Goal: Task Accomplishment & Management: Contribute content

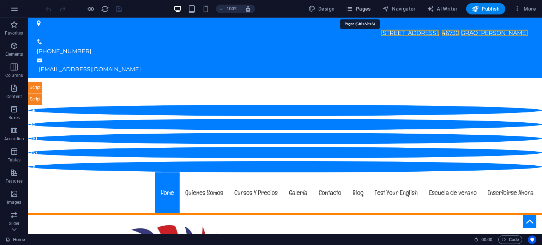
click at [368, 7] on span "Pages" at bounding box center [358, 8] width 25 height 7
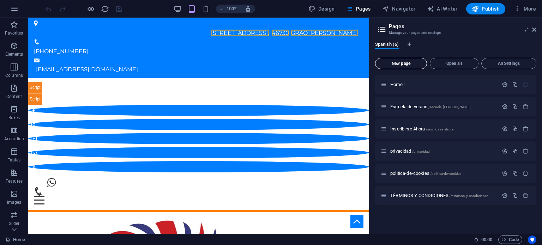
click at [407, 60] on button "New page" at bounding box center [401, 63] width 52 height 11
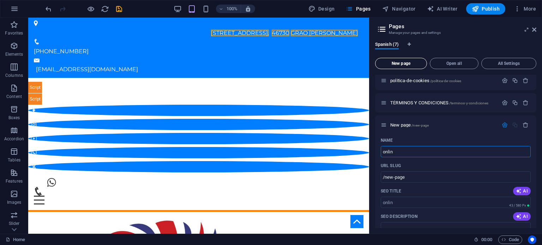
type input "online"
type input "/onlin"
type input "online"
type input "/online"
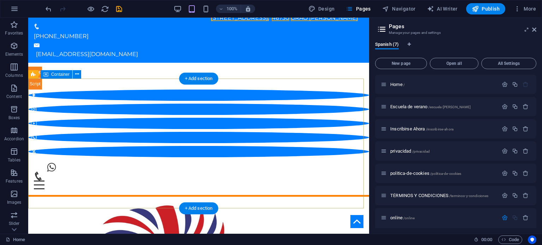
scroll to position [0, 0]
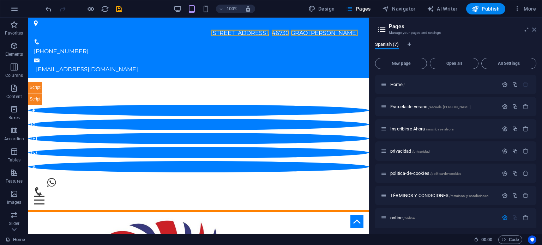
type input "online"
click at [533, 29] on icon at bounding box center [534, 30] width 4 height 6
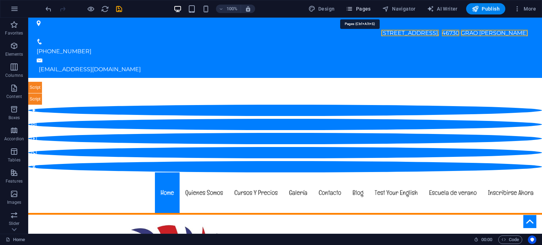
click at [361, 5] on span "Pages" at bounding box center [358, 8] width 25 height 7
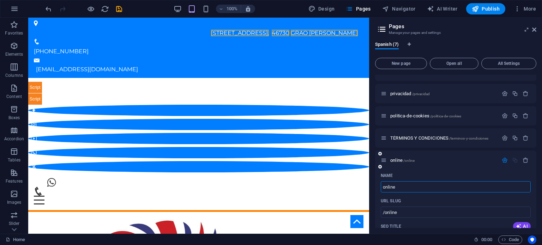
scroll to position [93, 0]
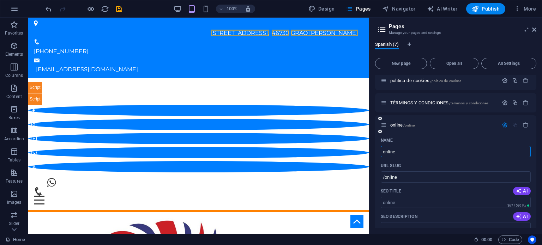
click at [432, 148] on input "online" at bounding box center [456, 151] width 150 height 11
type input "nline"
type input "/nline"
type input "Online"
type input "/online"
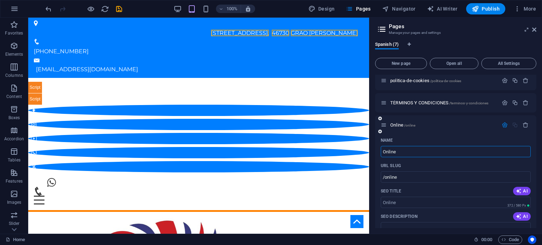
type input "Online"
click at [435, 136] on div "Name" at bounding box center [456, 140] width 150 height 11
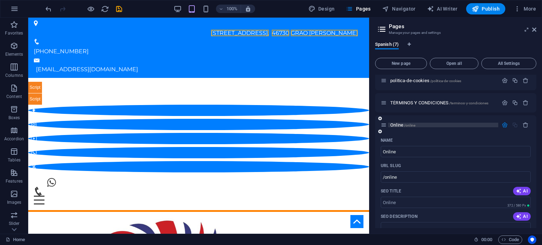
click at [425, 123] on p "Online /online" at bounding box center [443, 125] width 106 height 5
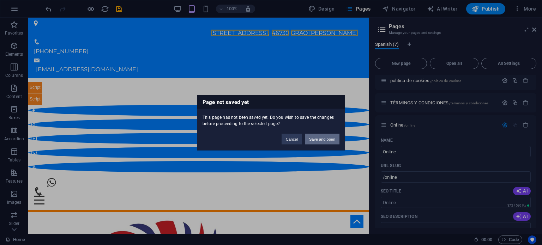
click at [319, 139] on button "Save and open" at bounding box center [322, 139] width 35 height 11
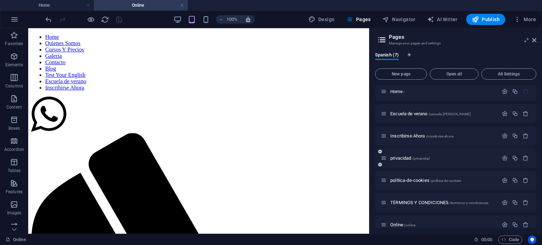
scroll to position [0, 0]
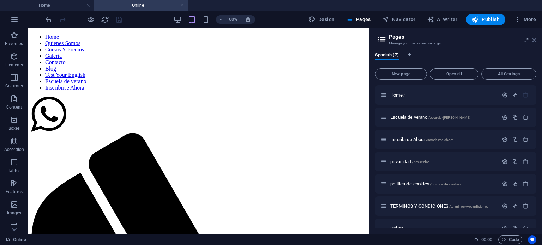
click at [535, 40] on icon at bounding box center [534, 40] width 4 height 6
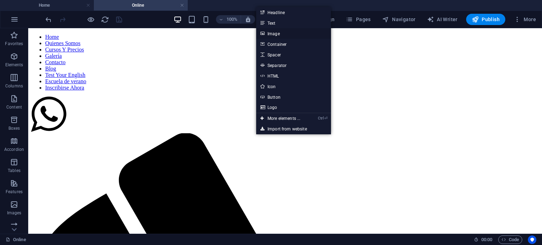
click at [277, 34] on link "Image" at bounding box center [293, 33] width 75 height 11
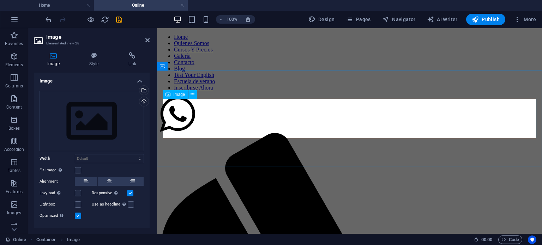
click at [84, 115] on div "Drag files here, click to choose files or select files from Files or our free s…" at bounding box center [92, 121] width 104 height 60
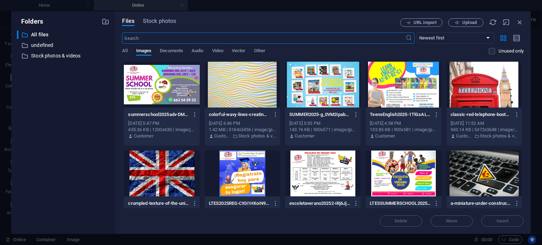
click at [504, 220] on div "Delete Move Insert" at bounding box center [322, 218] width 401 height 18
click at [460, 24] on span "Upload" at bounding box center [465, 22] width 29 height 5
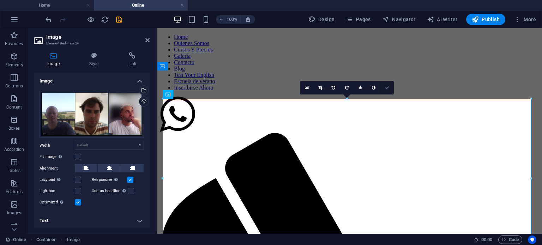
click at [389, 86] on icon at bounding box center [387, 88] width 4 height 4
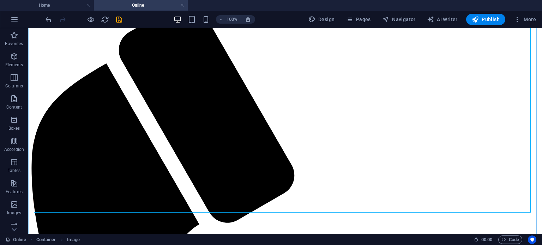
scroll to position [131, 0]
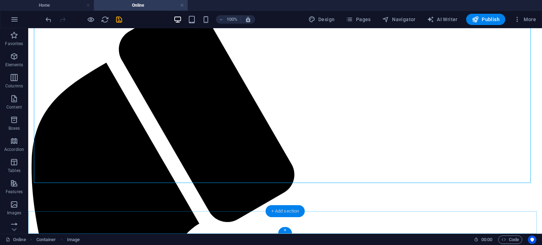
click at [284, 207] on div "+ Add section" at bounding box center [285, 211] width 39 height 12
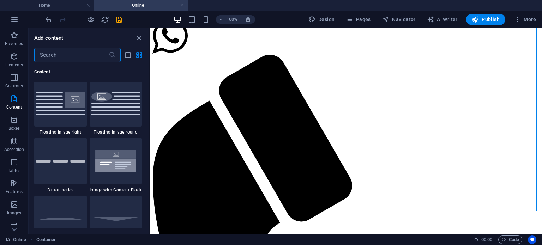
scroll to position [1587, 0]
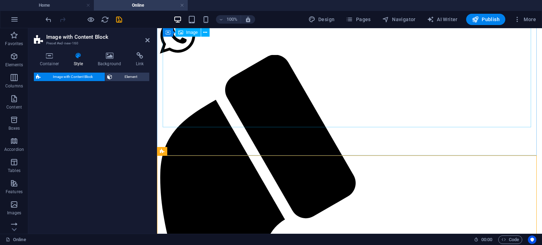
select select "rem"
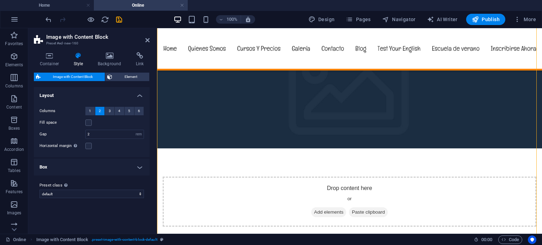
scroll to position [234, 0]
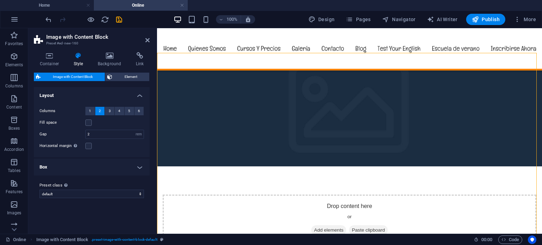
click at [292, 148] on figure at bounding box center [349, 113] width 385 height 106
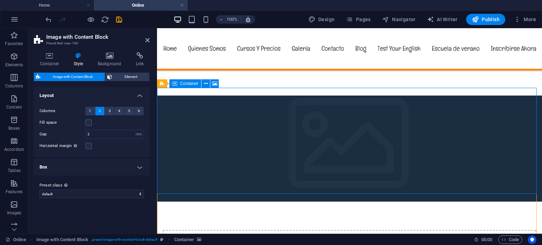
scroll to position [163, 0]
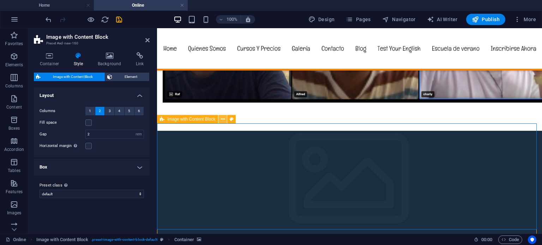
click at [222, 120] on icon at bounding box center [223, 119] width 4 height 7
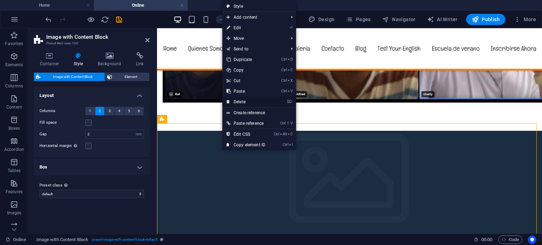
click at [243, 101] on link "⌦ Delete" at bounding box center [245, 102] width 47 height 11
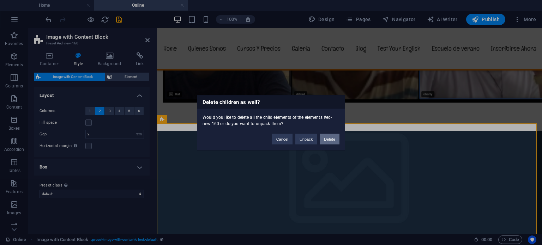
click at [329, 138] on button "Delete" at bounding box center [330, 139] width 20 height 11
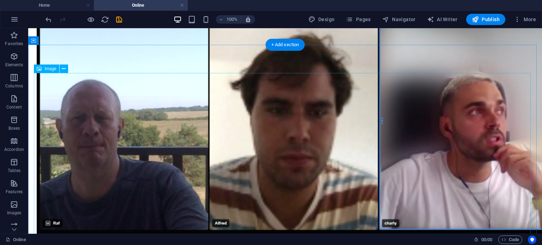
scroll to position [131, 0]
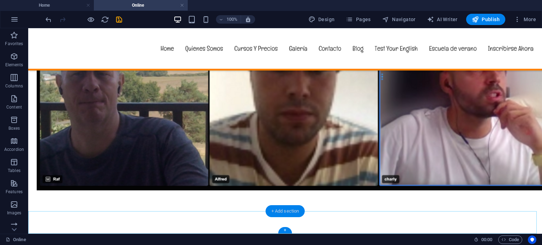
click at [282, 210] on div "+ Add section" at bounding box center [285, 211] width 39 height 12
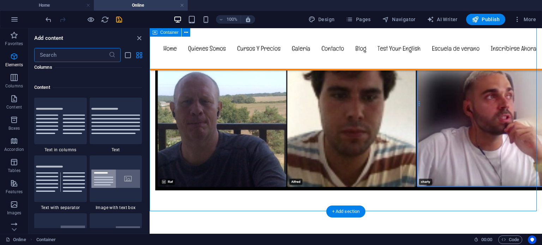
scroll to position [1234, 0]
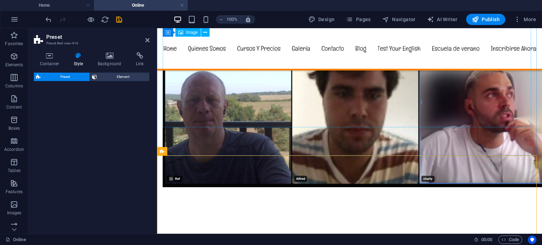
select select "rem"
select select "px"
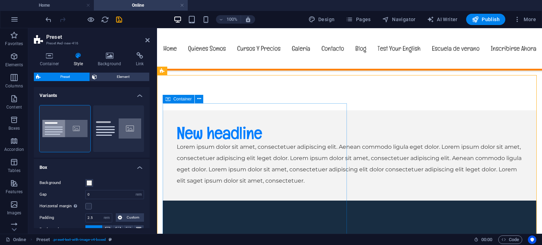
scroll to position [176, 0]
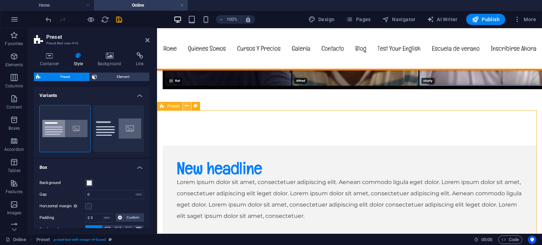
click at [186, 105] on icon at bounding box center [187, 105] width 4 height 7
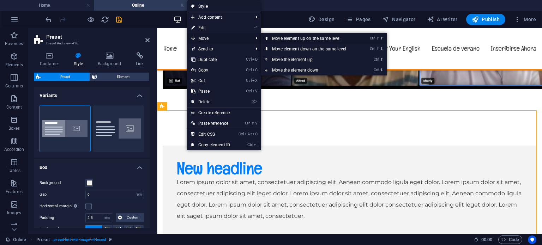
click at [280, 35] on link "Ctrl ⇧ ⬆ Move element up on the same level" at bounding box center [310, 38] width 99 height 11
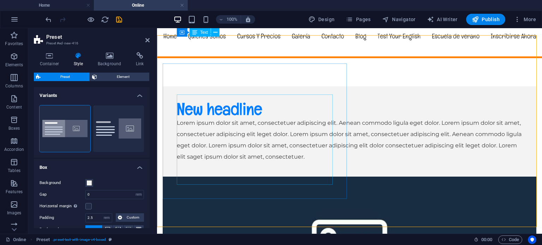
scroll to position [0, 0]
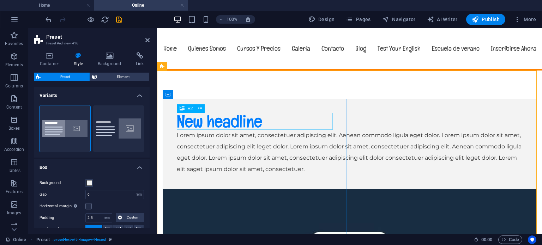
click at [232, 122] on div "New headline" at bounding box center [349, 121] width 345 height 17
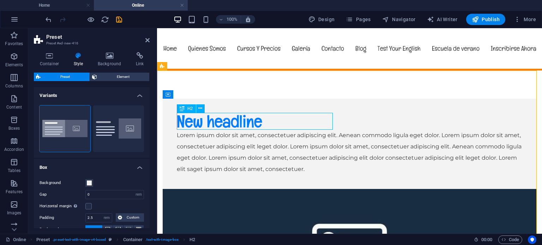
click at [232, 122] on h2 "New headline" at bounding box center [349, 121] width 345 height 17
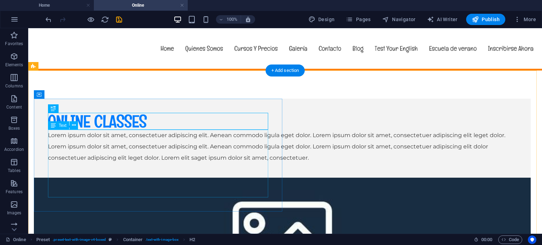
click at [138, 149] on div "Lorem ipsum dolor sit amet, consectetuer adipiscing elit. Aenean commodo ligula…" at bounding box center [282, 147] width 469 height 34
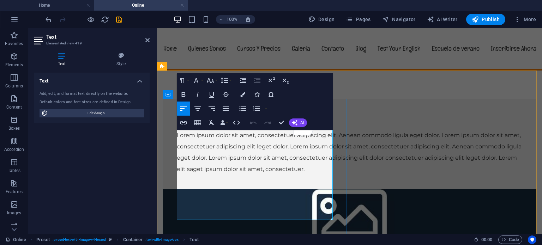
click at [242, 157] on p "Lorem ipsum dolor sit amet, consectetuer adipiscing elit. Aenean commodo ligula…" at bounding box center [349, 152] width 345 height 45
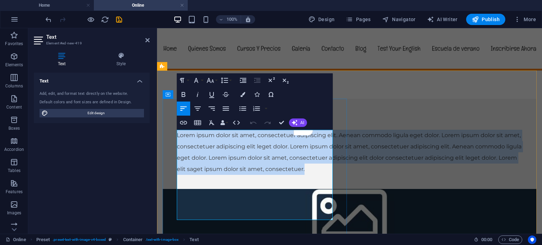
click at [242, 157] on p "Lorem ipsum dolor sit amet, consectetuer adipiscing elit. Aenean commodo ligula…" at bounding box center [349, 152] width 345 height 45
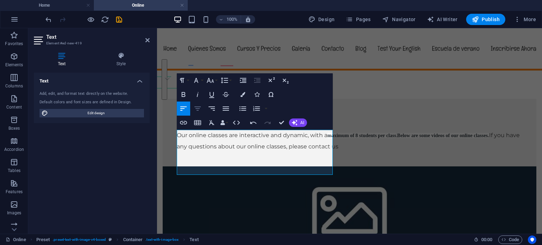
click at [196, 109] on icon "button" at bounding box center [197, 109] width 6 height 4
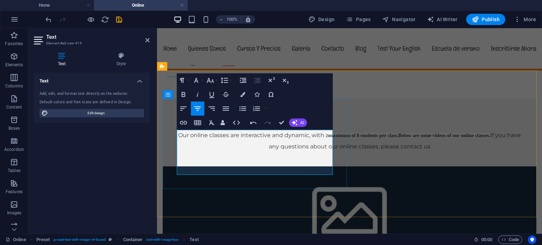
click at [293, 150] on p "Our online classes are interactive and dynamic, with a maximum of 8 students pe…" at bounding box center [349, 141] width 345 height 23
click at [293, 150] on p "Nuestras clases en línea son interactivas y dinámicas, con un máximo de 8 estud…" at bounding box center [349, 141] width 345 height 23
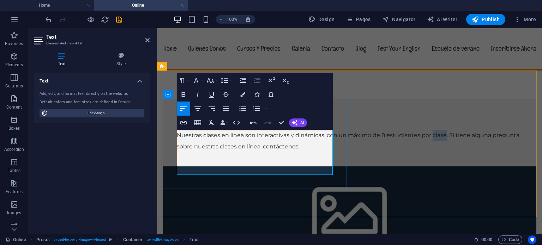
click at [293, 150] on p "Nuestras clases en línea son interactivas y dinámicas, con un máximo de 8 estud…" at bounding box center [349, 141] width 345 height 23
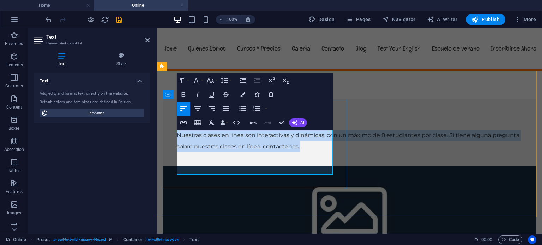
click at [293, 150] on p "Nuestras clases en línea son interactivas y dinámicas, con un máximo de 8 estud…" at bounding box center [349, 141] width 345 height 23
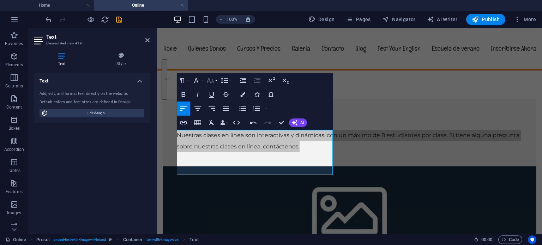
click at [212, 78] on icon "button" at bounding box center [210, 80] width 8 height 8
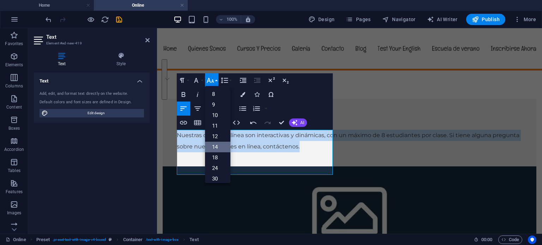
click at [217, 146] on link "14" at bounding box center [217, 147] width 25 height 11
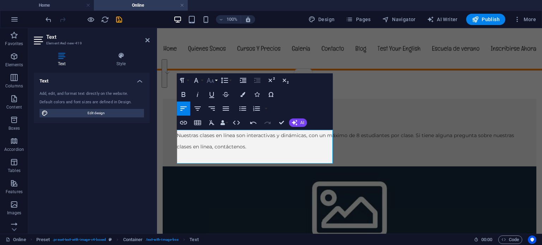
click at [213, 79] on icon "button" at bounding box center [210, 80] width 8 height 8
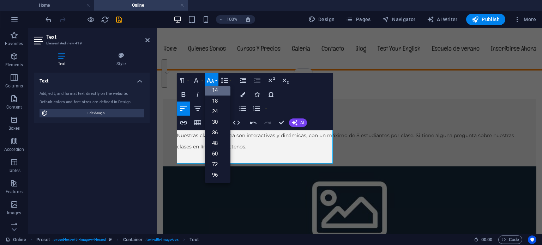
scroll to position [56, 0]
click at [220, 121] on link "30" at bounding box center [217, 122] width 25 height 11
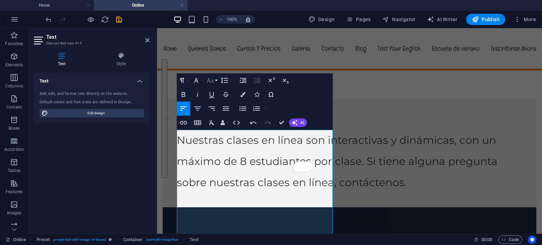
click at [213, 80] on icon "button" at bounding box center [210, 80] width 7 height 5
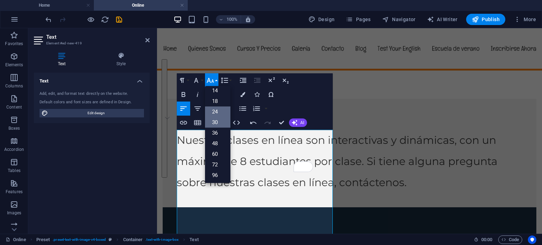
click at [217, 113] on link "24" at bounding box center [217, 112] width 25 height 11
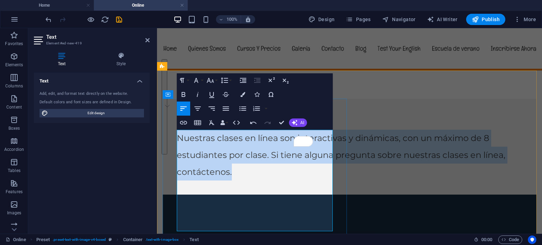
click at [252, 160] on span "Nuestras clases en línea son interactivas y dinámicas, con un máximo de 8 estud…" at bounding box center [341, 155] width 328 height 44
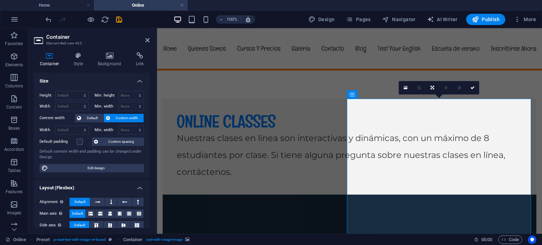
click at [405, 87] on icon at bounding box center [406, 87] width 4 height 5
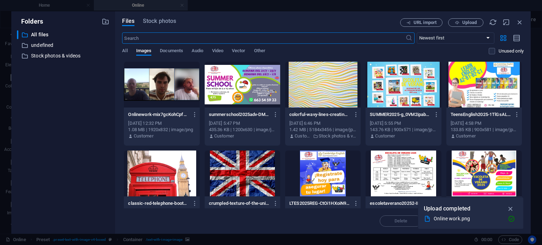
click at [245, 38] on input "text" at bounding box center [263, 37] width 283 height 11
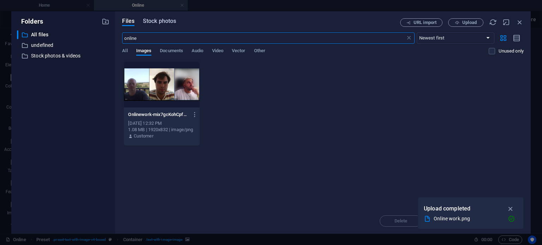
type input "online"
click at [170, 22] on span "Stock photos" at bounding box center [159, 21] width 33 height 8
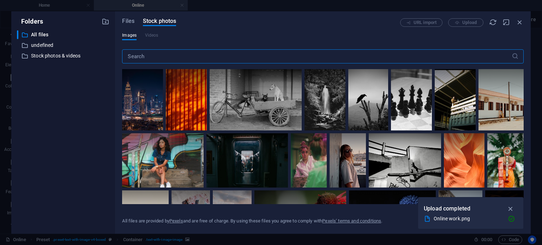
click at [166, 55] on input "text" at bounding box center [316, 56] width 389 height 14
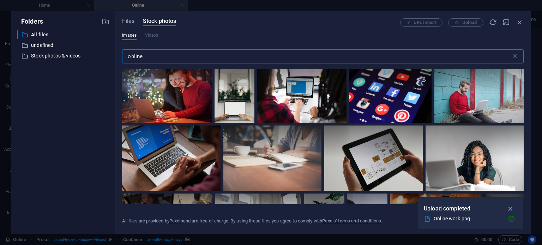
scroll to position [71, 0]
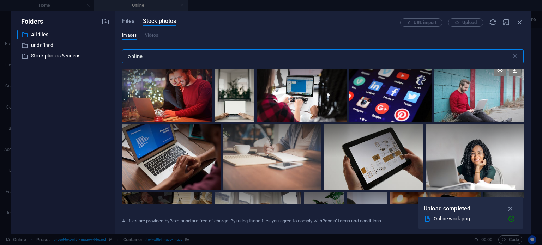
type input "online"
click at [474, 89] on div at bounding box center [478, 77] width 89 height 30
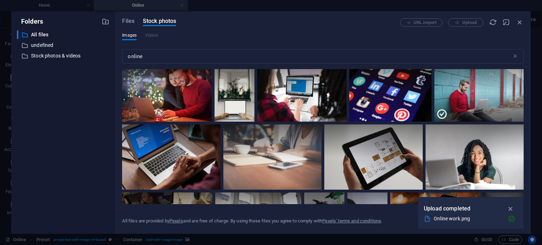
click at [510, 206] on icon "button" at bounding box center [511, 209] width 8 height 8
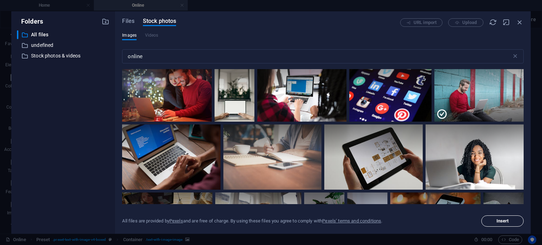
click at [503, 222] on span "Insert" at bounding box center [502, 221] width 12 height 4
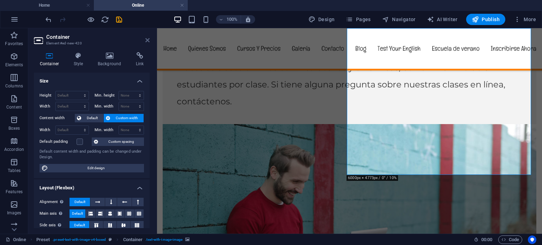
click at [146, 39] on icon at bounding box center [147, 40] width 4 height 6
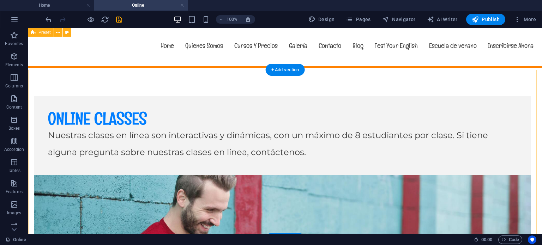
scroll to position [0, 0]
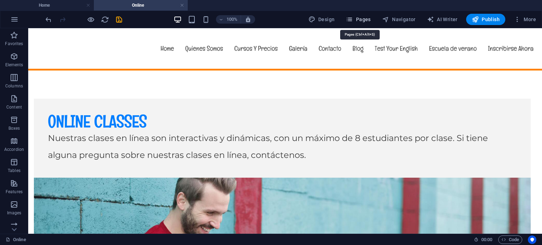
click at [365, 19] on span "Pages" at bounding box center [358, 19] width 25 height 7
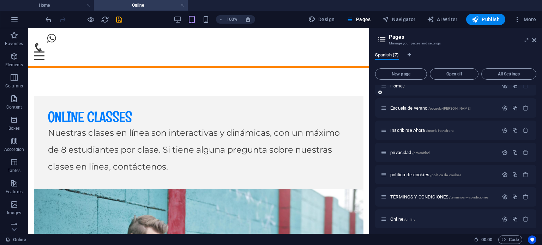
scroll to position [12, 0]
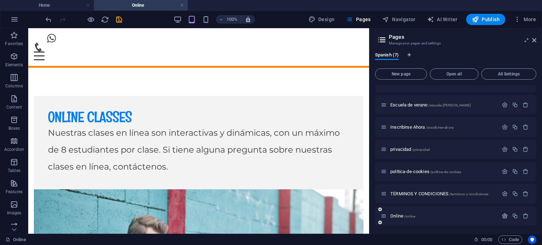
click at [502, 213] on icon "button" at bounding box center [505, 216] width 6 height 6
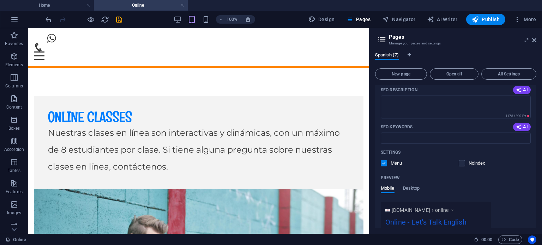
scroll to position [239, 0]
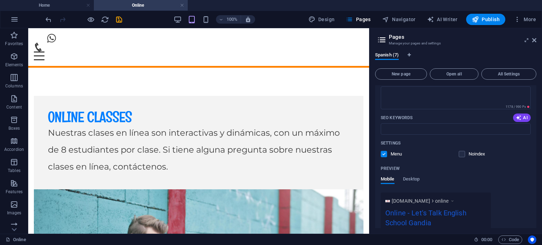
click at [382, 153] on label at bounding box center [384, 154] width 6 height 6
click at [0, 0] on input "checkbox" at bounding box center [0, 0] width 0 height 0
click at [382, 153] on label at bounding box center [384, 154] width 6 height 6
click at [0, 0] on input "checkbox" at bounding box center [0, 0] width 0 height 0
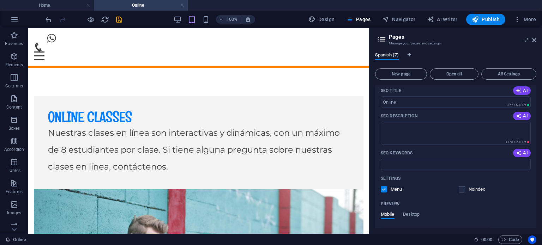
scroll to position [169, 0]
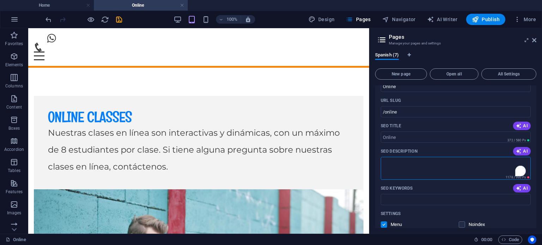
click at [425, 166] on textarea "SEO Description" at bounding box center [456, 168] width 150 height 23
paste textarea "Nuestras clases en línea son interactivas y dinámicas, con un máximo de 8 estud…"
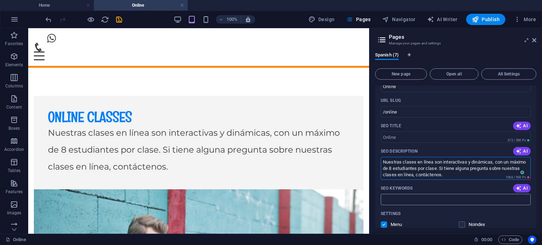
type textarea "Nuestras clases en línea son interactivas y dinámicas, con un máximo de 8 estud…"
click at [453, 199] on input "SEO Keywords" at bounding box center [456, 199] width 150 height 11
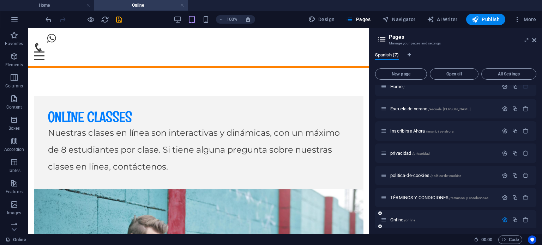
scroll to position [0, 0]
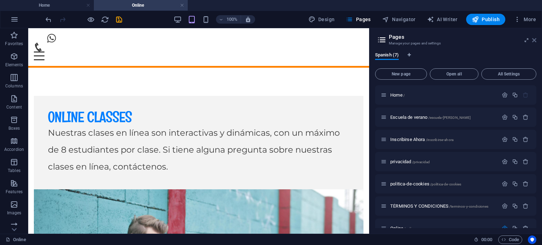
type input "clases online gandia"
click at [533, 38] on icon at bounding box center [534, 40] width 4 height 6
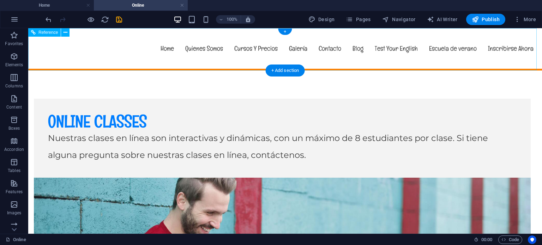
click at [362, 49] on nav "Home Quienes Somos Cursos Y Precios Galería Contacto Blog Test Your English Esc…" at bounding box center [285, 48] width 508 height 41
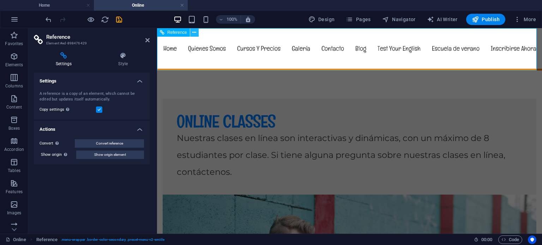
click at [192, 32] on icon at bounding box center [194, 32] width 4 height 7
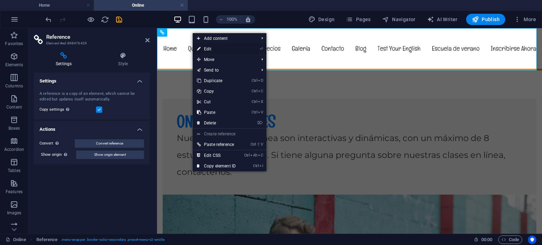
click at [213, 49] on link "⏎ Edit" at bounding box center [216, 49] width 47 height 11
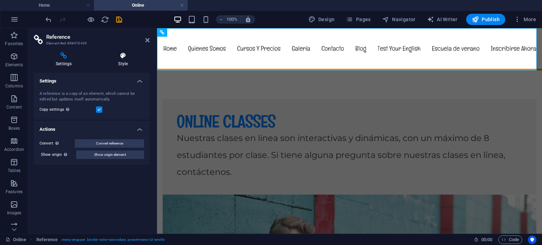
click at [126, 55] on icon at bounding box center [122, 55] width 53 height 7
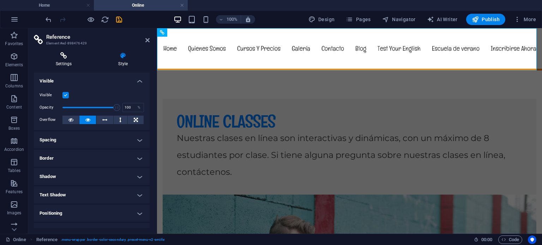
click at [66, 59] on icon at bounding box center [64, 55] width 60 height 7
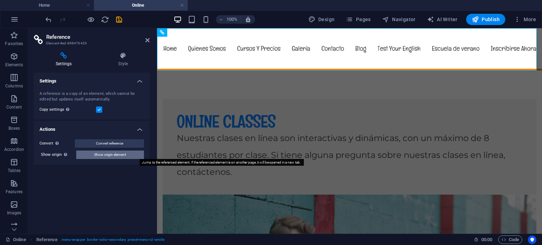
click at [97, 154] on span "Show origin element" at bounding box center [110, 155] width 32 height 8
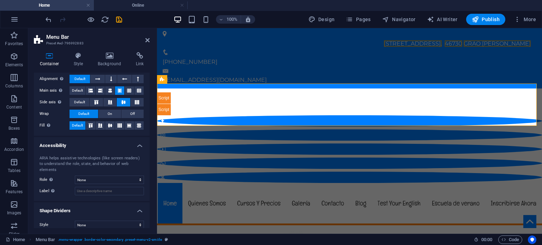
scroll to position [111, 0]
click at [118, 141] on h4 "Accessibility" at bounding box center [92, 143] width 116 height 13
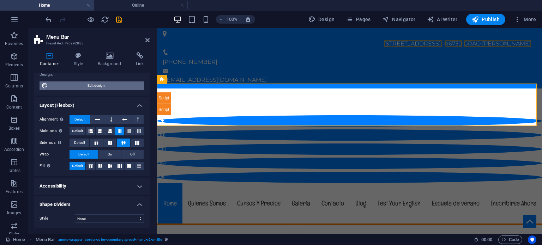
click at [118, 81] on span "Edit design" at bounding box center [96, 85] width 92 height 8
select select "rem"
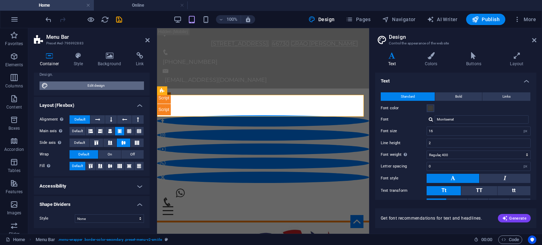
click at [118, 81] on span "Edit design" at bounding box center [96, 85] width 92 height 8
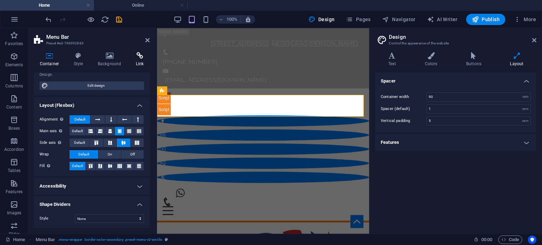
click at [139, 56] on icon at bounding box center [140, 55] width 20 height 7
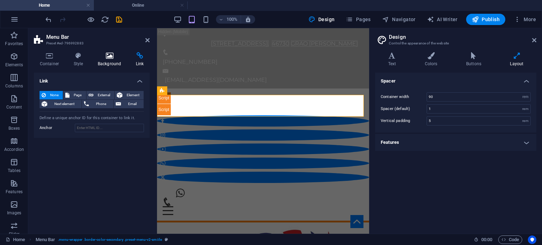
click at [109, 59] on icon at bounding box center [109, 55] width 35 height 7
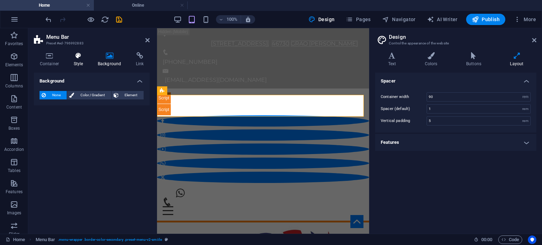
click at [77, 54] on icon at bounding box center [78, 55] width 21 height 7
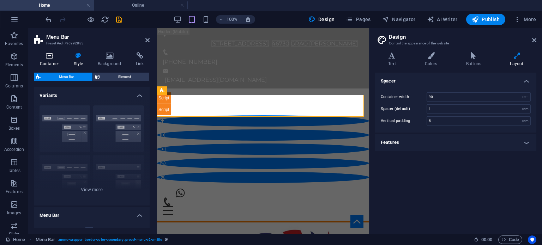
click at [46, 55] on icon at bounding box center [49, 55] width 31 height 7
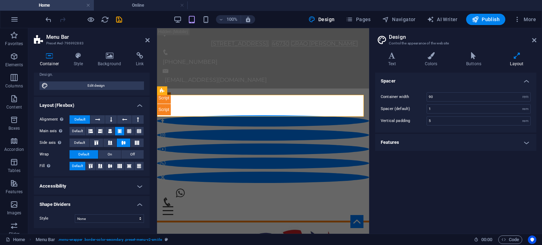
click at [87, 102] on h4 "Layout (Flexbox)" at bounding box center [92, 103] width 116 height 13
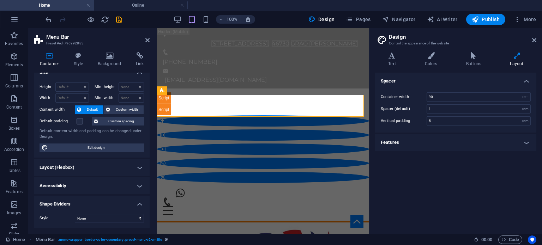
scroll to position [8, 0]
click at [146, 40] on icon at bounding box center [147, 40] width 4 height 6
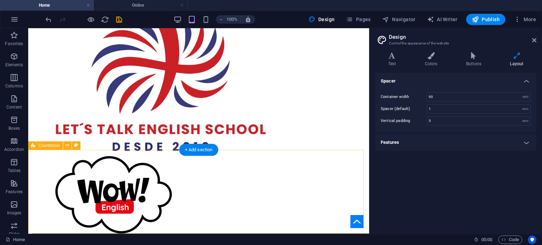
scroll to position [0, 0]
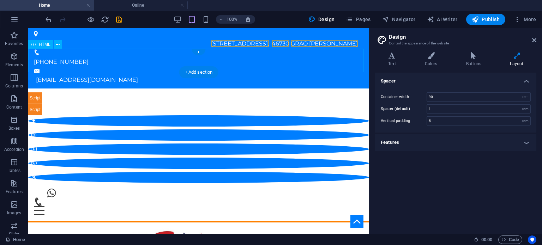
click at [165, 92] on div at bounding box center [198, 103] width 341 height 23
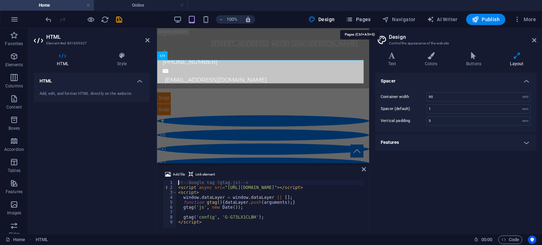
click at [362, 21] on span "Pages" at bounding box center [358, 19] width 25 height 7
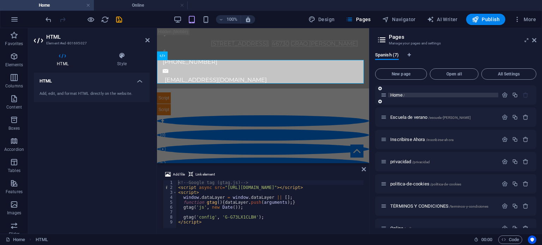
click at [439, 97] on p "Home /" at bounding box center [443, 95] width 106 height 5
click at [535, 40] on icon at bounding box center [534, 40] width 4 height 6
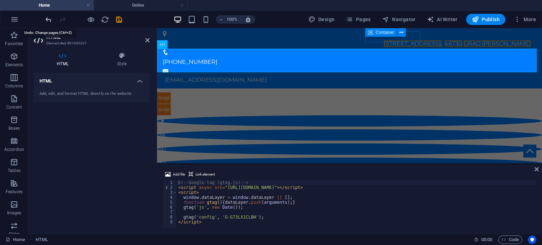
click at [49, 17] on icon "undo" at bounding box center [48, 20] width 8 height 8
click at [44, 4] on h4 "Home" at bounding box center [47, 5] width 94 height 8
click at [141, 3] on h4 "Online" at bounding box center [141, 5] width 94 height 8
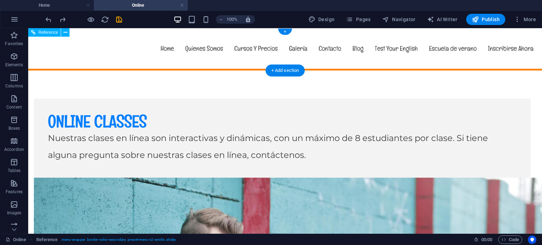
click at [383, 47] on nav "Home Quienes Somos Cursos Y Precios Galería Contacto Blog Test Your English Esc…" at bounding box center [285, 48] width 508 height 41
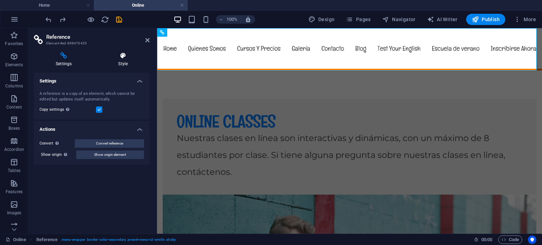
click at [124, 56] on icon at bounding box center [122, 55] width 53 height 7
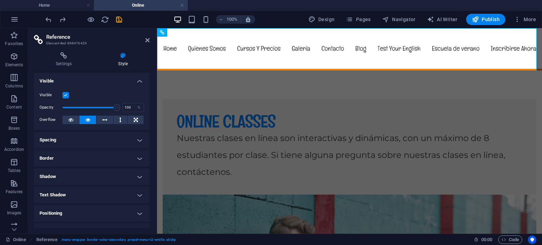
click at [105, 79] on h4 "Visible" at bounding box center [92, 79] width 116 height 13
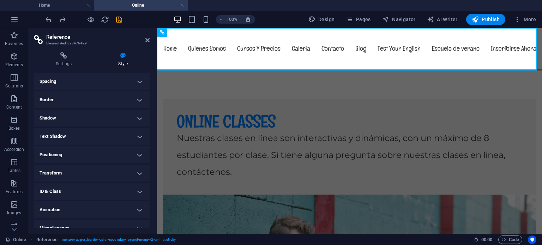
scroll to position [26, 0]
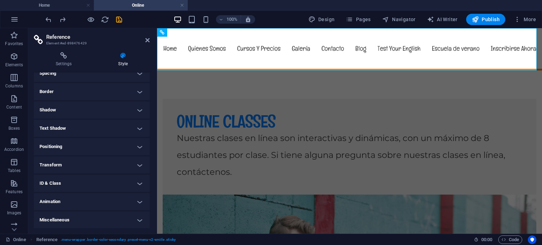
click at [74, 182] on h4 "ID & Class" at bounding box center [92, 183] width 116 height 17
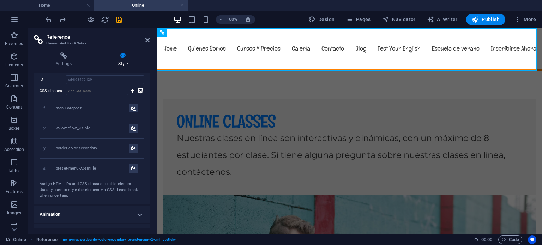
scroll to position [169, 0]
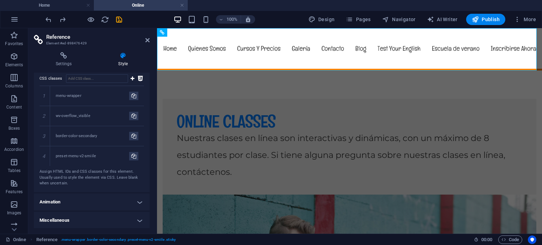
click at [75, 217] on h4 "Miscellaneous" at bounding box center [92, 220] width 116 height 17
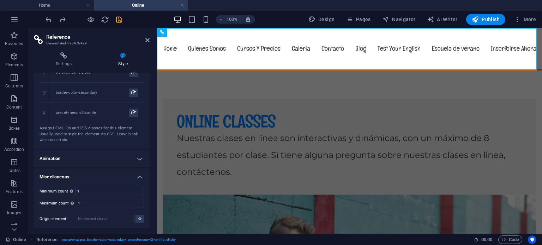
click at [88, 156] on h4 "Animation" at bounding box center [92, 158] width 116 height 17
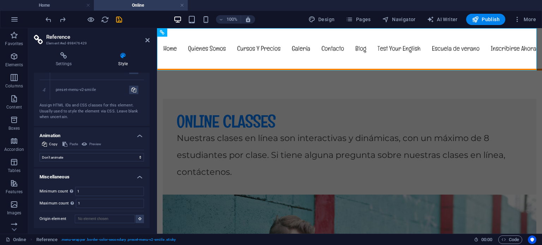
scroll to position [0, 0]
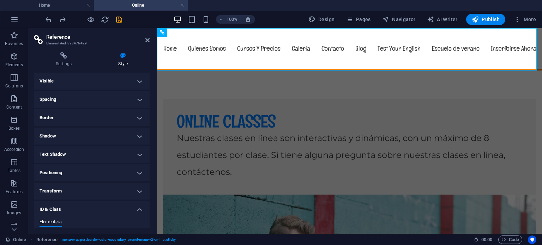
click at [96, 78] on h4 "Visible" at bounding box center [92, 81] width 116 height 17
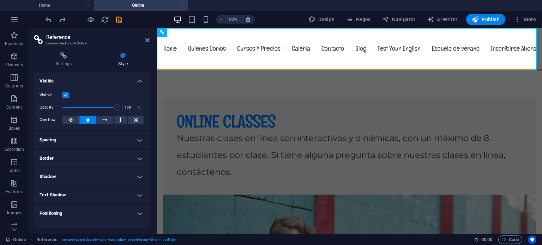
click at [181, 6] on link at bounding box center [182, 5] width 4 height 7
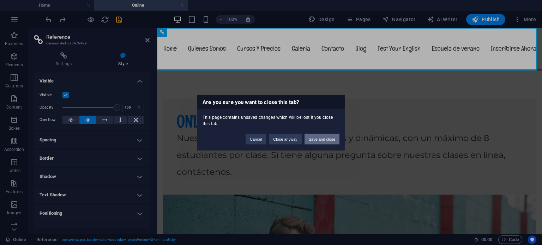
click at [320, 140] on button "Save and close" at bounding box center [321, 139] width 35 height 11
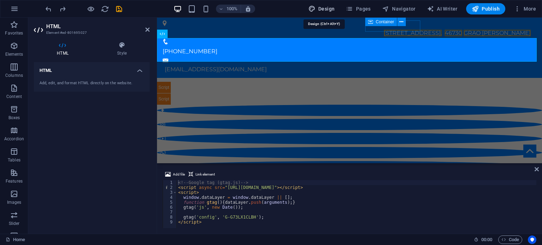
click at [320, 7] on span "Design" at bounding box center [321, 8] width 26 height 7
select select "rem"
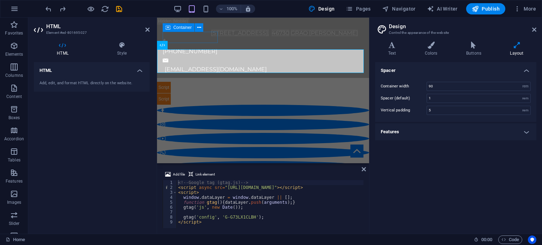
click at [531, 29] on h2 "Design" at bounding box center [462, 26] width 147 height 6
click at [533, 26] on h2 "Design" at bounding box center [462, 26] width 147 height 6
click at [534, 29] on icon at bounding box center [534, 30] width 4 height 6
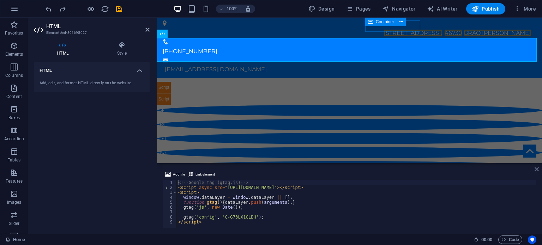
click at [537, 168] on icon at bounding box center [536, 170] width 4 height 6
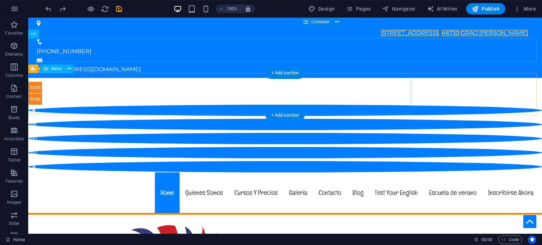
click at [349, 173] on nav "Home Quienes Somos Cursos Y Precios Galería Contacto Blog Test Your English Esc…" at bounding box center [285, 193] width 508 height 41
drag, startPoint x: 349, startPoint y: 96, endPoint x: 219, endPoint y: 96, distance: 129.1
click at [349, 173] on nav "Home Quienes Somos Cursos Y Precios Galería Contacto Blog Test Your English Esc…" at bounding box center [285, 193] width 508 height 41
select select "1"
select select
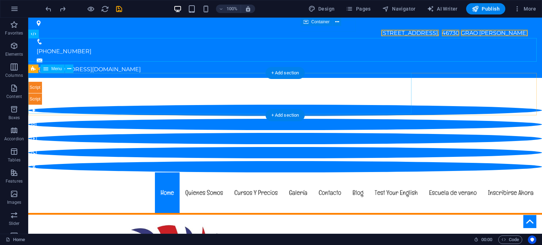
select select "2"
select select
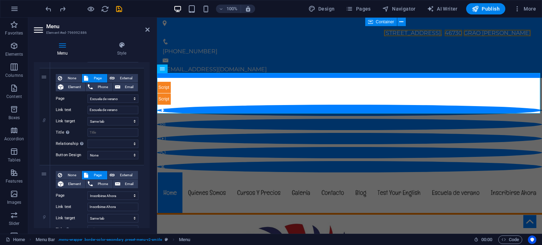
scroll to position [716, 0]
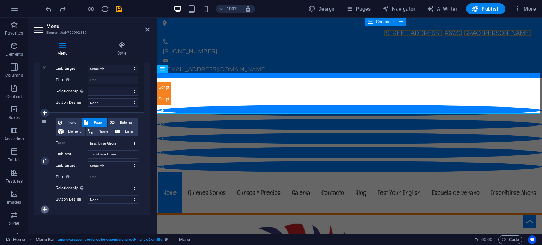
click at [44, 208] on icon at bounding box center [45, 209] width 4 height 5
select select
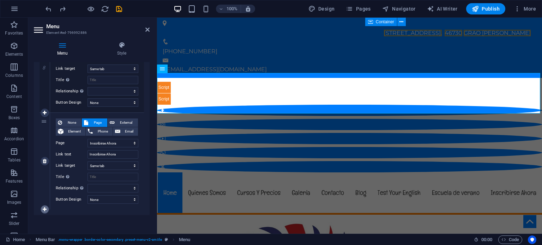
select select
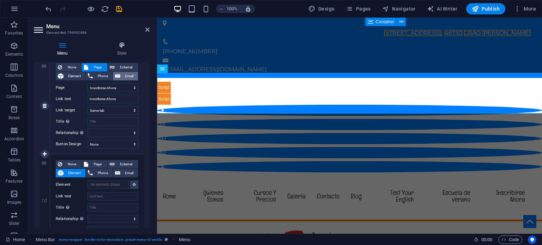
scroll to position [786, 0]
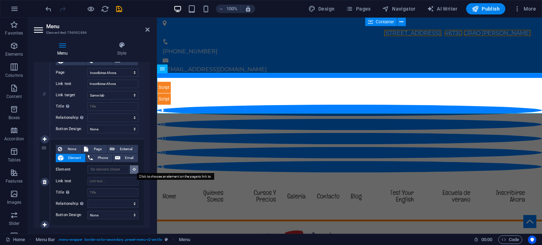
click at [133, 168] on icon at bounding box center [134, 170] width 3 height 4
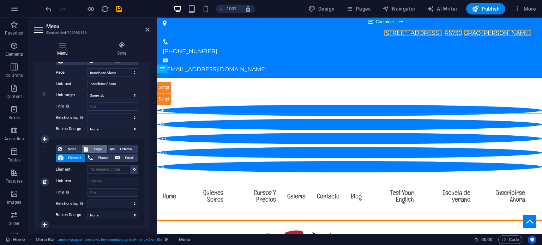
click at [99, 148] on span "Page" at bounding box center [97, 149] width 14 height 8
select select
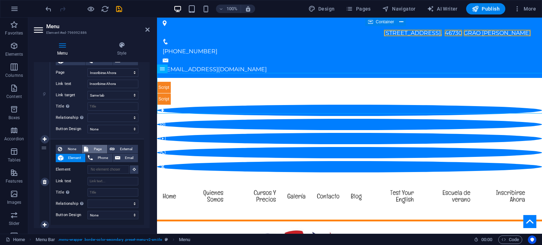
select select
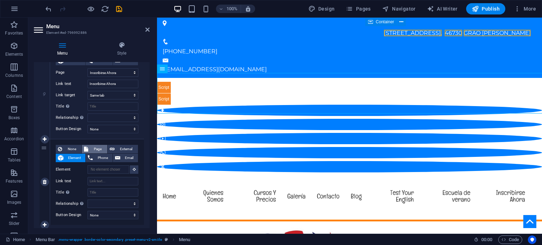
select select
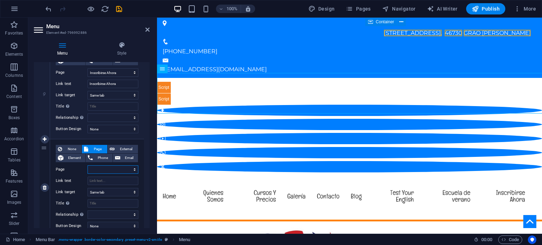
click at [116, 167] on select "Home Escuela de verano [PERSON_NAME] privacidad politica-de-cookies TÉRMINOS Y …" at bounding box center [112, 169] width 51 height 8
select select "6"
click at [87, 165] on select "Home Escuela de verano [PERSON_NAME] privacidad politica-de-cookies TÉRMINOS Y …" at bounding box center [112, 169] width 51 height 8
select select
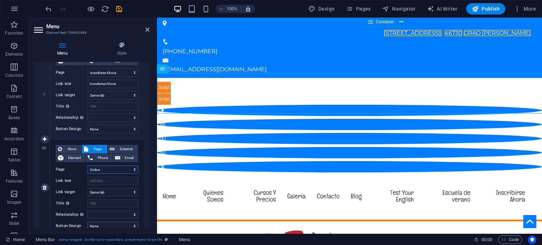
select select
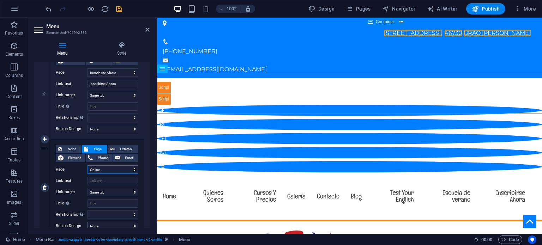
select select
drag, startPoint x: 44, startPoint y: 145, endPoint x: 40, endPoint y: 76, distance: 68.9
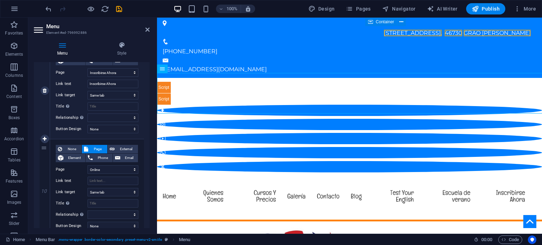
select select
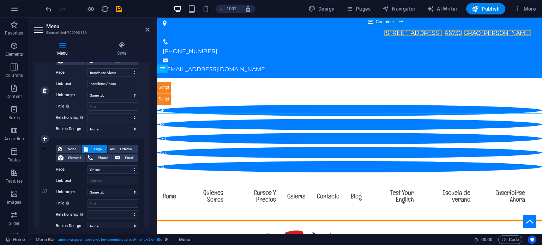
select select
select select "6"
select select
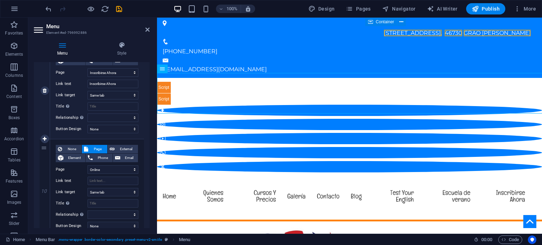
select select "2"
type input "Inscribirse Ahora"
select select
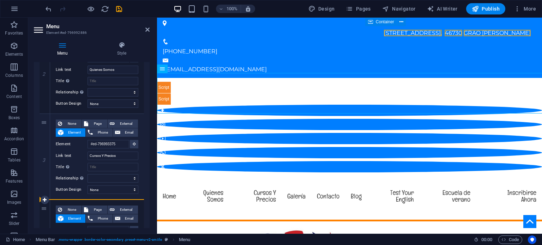
scroll to position [187, 0]
drag, startPoint x: 45, startPoint y: 145, endPoint x: 89, endPoint y: 198, distance: 68.6
select select
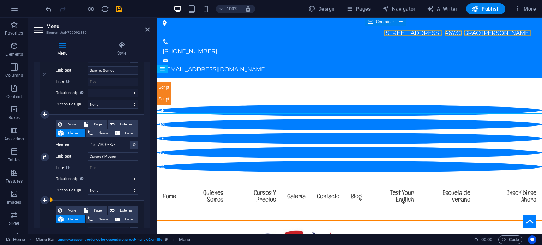
select select
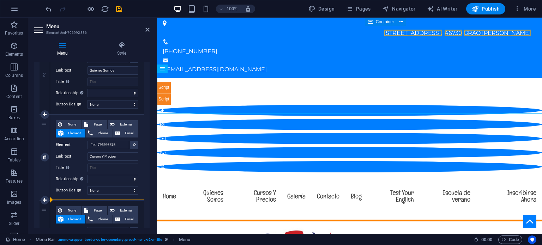
select select
select select "2"
select select
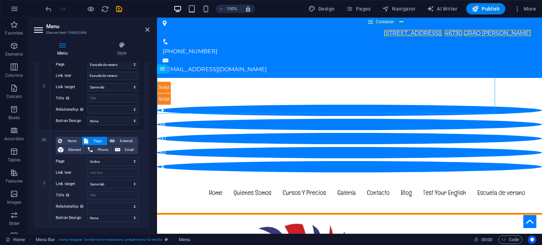
scroll to position [822, 0]
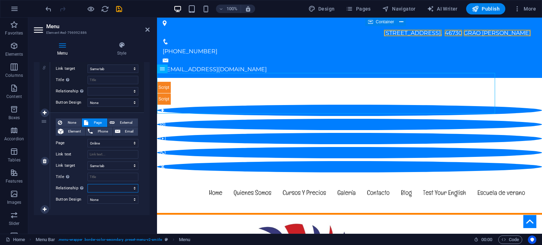
click at [119, 186] on select "alternate author bookmark external help license next nofollow noreferrer noopen…" at bounding box center [112, 188] width 51 height 8
click at [104, 199] on select "None Default Primary Secondary" at bounding box center [112, 199] width 51 height 8
click at [106, 186] on select "alternate author bookmark external help license next nofollow noreferrer noopen…" at bounding box center [112, 188] width 51 height 8
select select
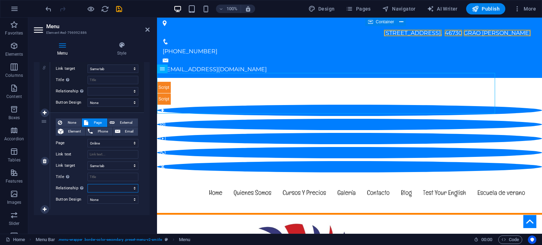
click at [87, 184] on select "alternate author bookmark external help license next nofollow noreferrer noopen…" at bounding box center [112, 188] width 51 height 8
select select
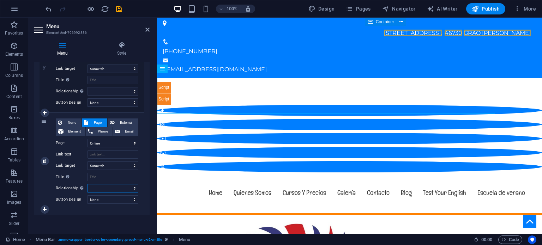
select select
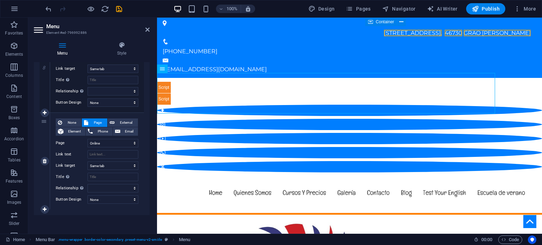
select select
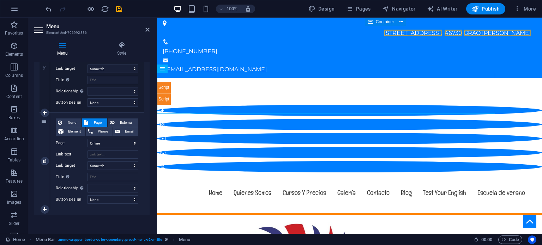
select select
drag, startPoint x: 44, startPoint y: 120, endPoint x: 40, endPoint y: 137, distance: 16.7
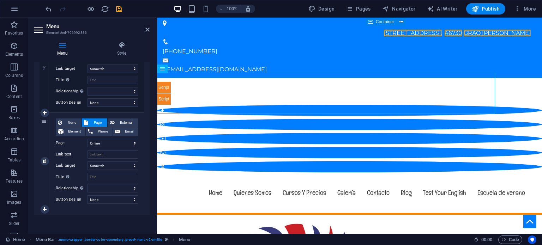
click at [40, 137] on div "9" at bounding box center [45, 161] width 11 height 97
select select
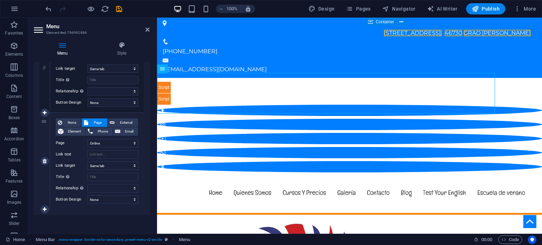
select select
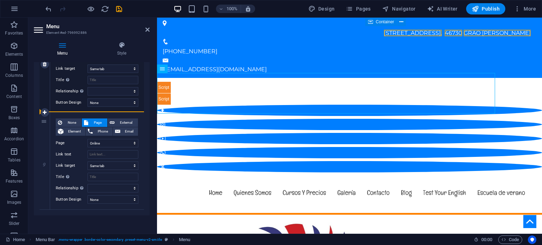
drag, startPoint x: 44, startPoint y: 120, endPoint x: 47, endPoint y: 70, distance: 49.5
select select
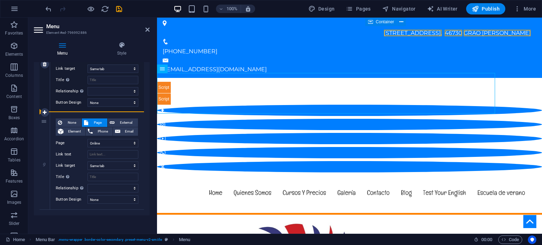
select select
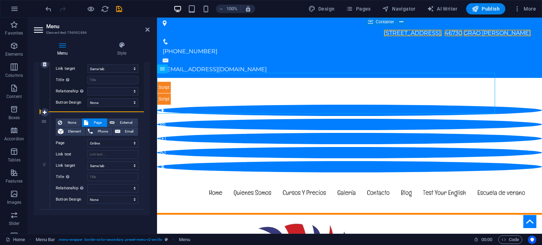
select select
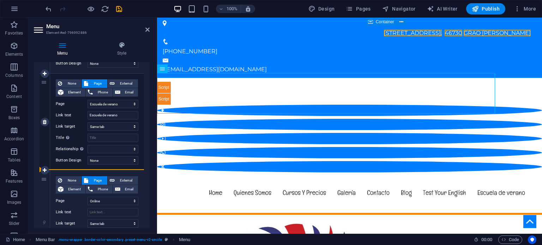
scroll to position [716, 0]
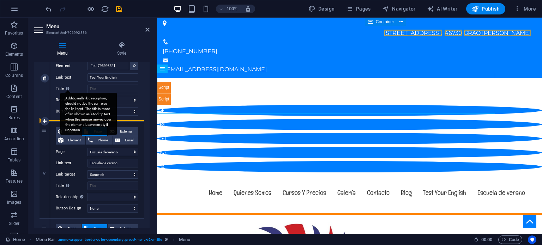
drag, startPoint x: 44, startPoint y: 145, endPoint x: 65, endPoint y: 110, distance: 41.0
select select
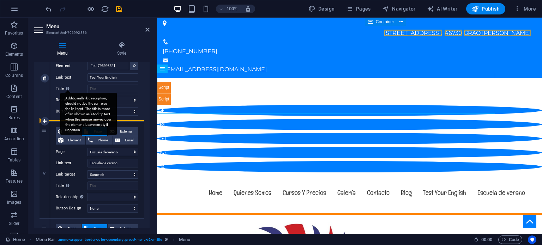
select select
select select "6"
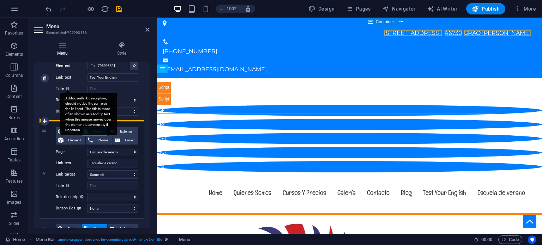
select select "1"
type input "Escuela de verano"
select select
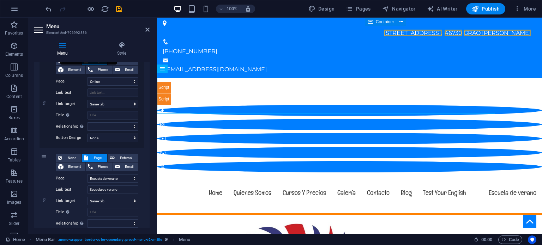
scroll to position [822, 0]
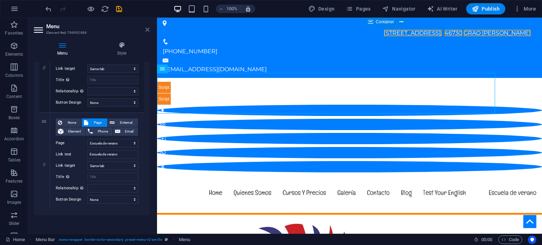
click at [148, 28] on icon at bounding box center [147, 30] width 4 height 6
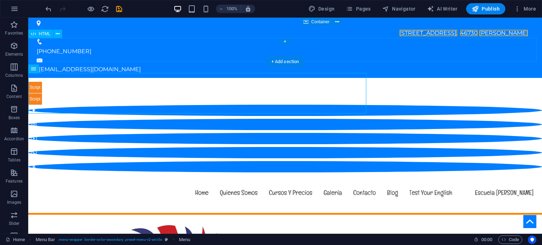
click at [472, 81] on div at bounding box center [285, 92] width 514 height 23
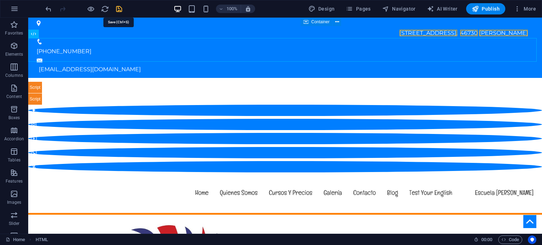
click at [120, 7] on icon "save" at bounding box center [119, 9] width 8 height 8
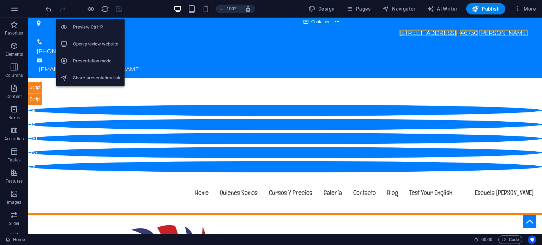
click at [88, 42] on h6 "Open preview website" at bounding box center [96, 44] width 47 height 8
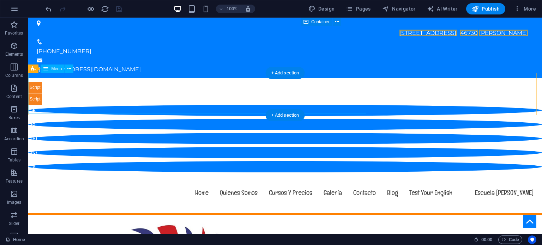
click at [349, 173] on nav "Home Quienes Somos Cursos Y Precios Inscribirse Ahora Galería Contacto Blog Tes…" at bounding box center [285, 193] width 508 height 41
select select "2"
select select
select select "6"
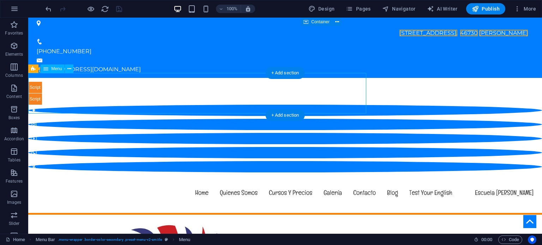
select select
select select "1"
select select
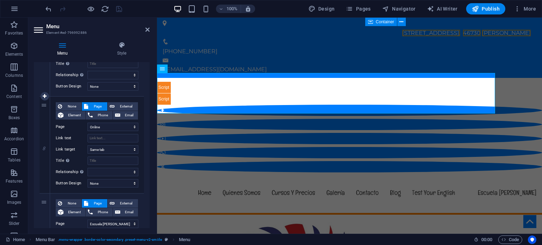
scroll to position [706, 0]
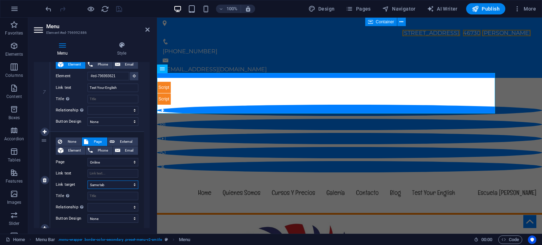
click at [120, 182] on select "New tab Same tab Overlay" at bounding box center [112, 185] width 51 height 8
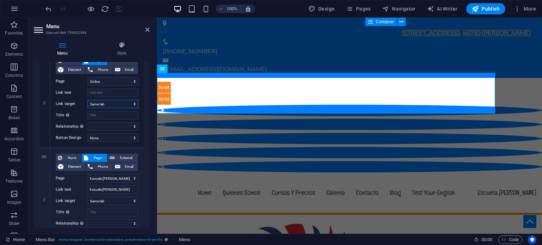
scroll to position [751, 0]
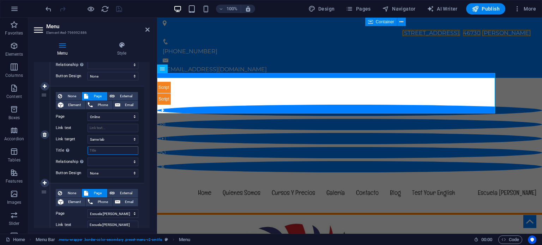
click at [114, 151] on input "Title Additional link description, should not be the same as the link text. The…" at bounding box center [112, 150] width 51 height 8
type input "Onl"
select select
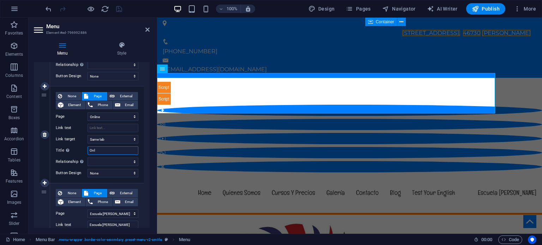
select select
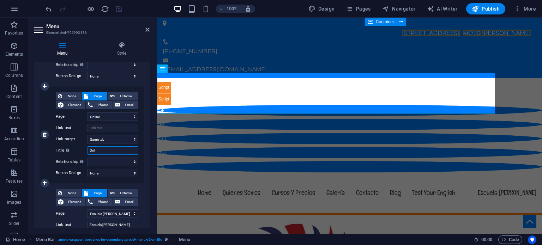
select select
type input "Onlin"
select select
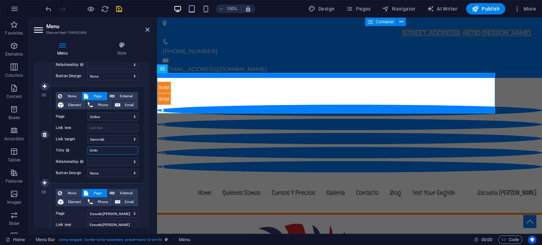
select select
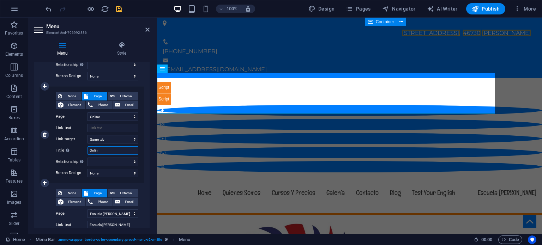
select select
type input "Online"
select select
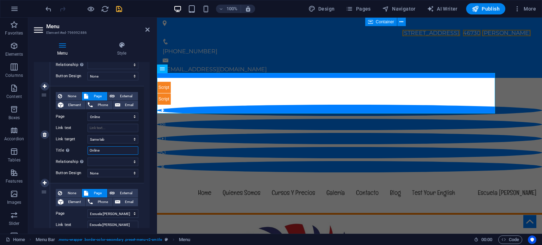
select select
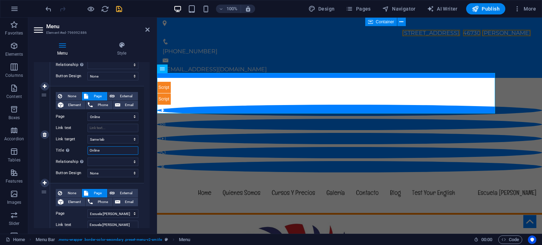
select select
type input "Online"
click at [44, 155] on div "8" at bounding box center [45, 134] width 11 height 97
click at [108, 125] on input "Link text" at bounding box center [112, 128] width 51 height 8
type input "Onlin"
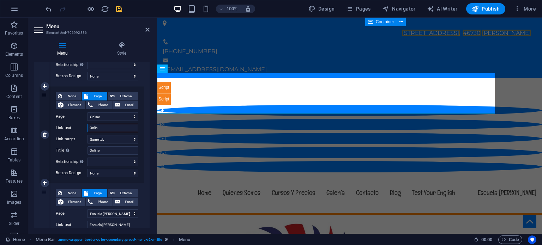
select select
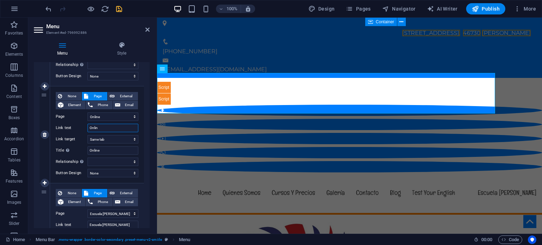
select select
type input "Online"
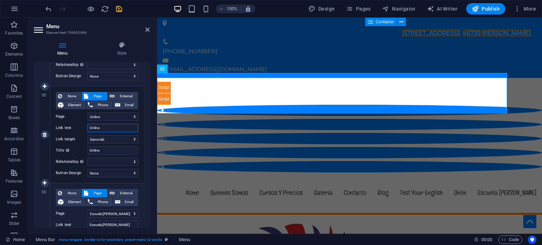
select select
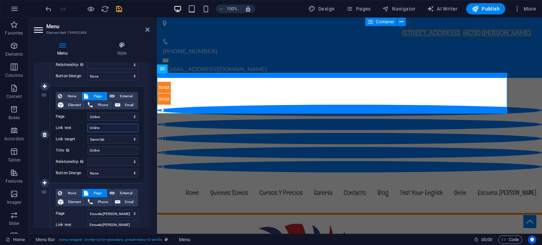
select select
type input "Online"
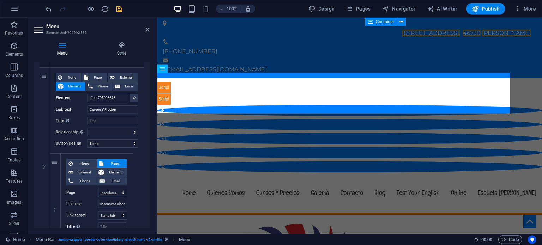
scroll to position [222, 0]
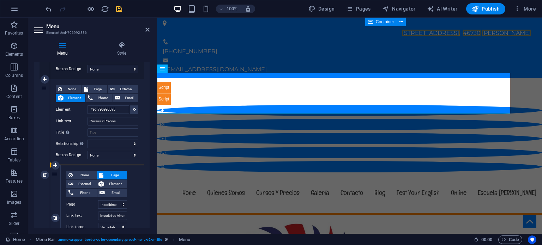
drag, startPoint x: 44, startPoint y: 93, endPoint x: 97, endPoint y: 167, distance: 90.4
select select
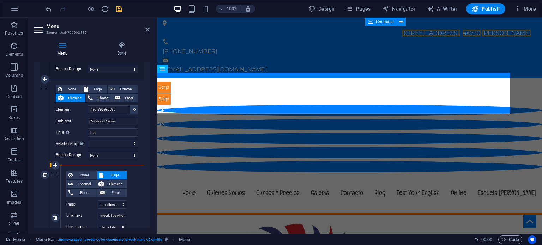
select select "6"
type input "Online"
select select
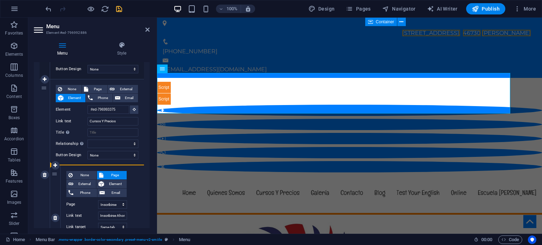
select select
select select "1"
type input "Escuela de verano"
select select
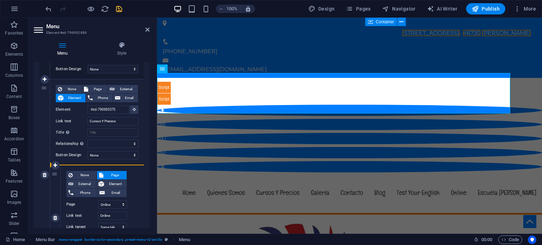
select select "2"
select select
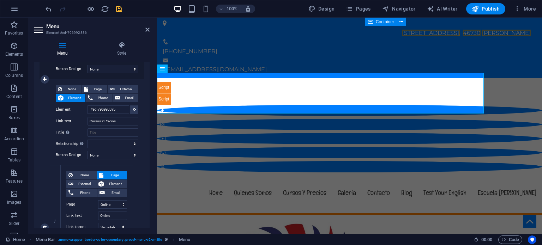
click at [40, 102] on div "3" at bounding box center [45, 227] width 11 height 297
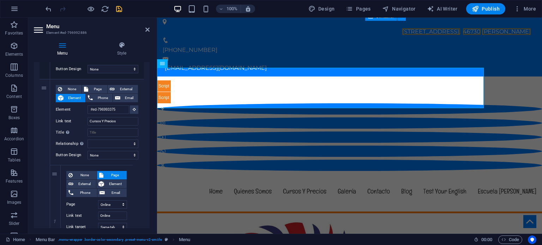
scroll to position [0, 0]
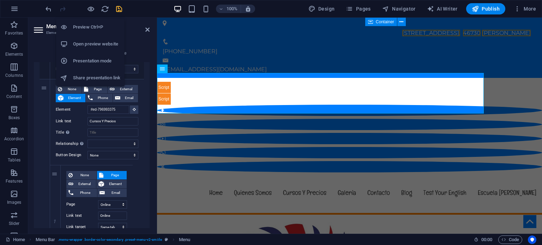
click at [72, 44] on div at bounding box center [66, 44] width 13 height 7
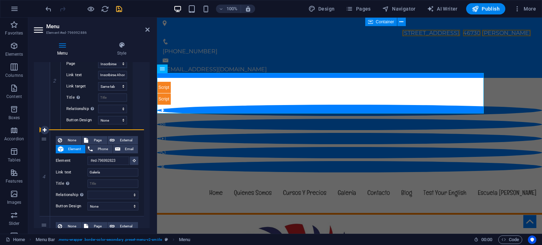
scroll to position [469, 0]
drag, startPoint x: 55, startPoint y: 103, endPoint x: 45, endPoint y: 128, distance: 26.3
select select
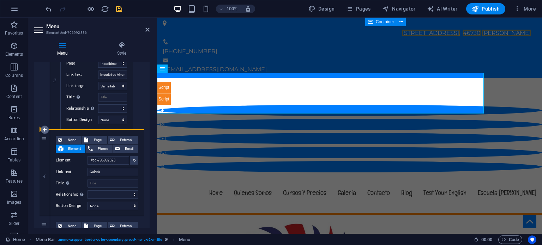
select select "2"
type input "Inscribirse Ahora"
select select
type input "#ed-796992823"
type input "Galería"
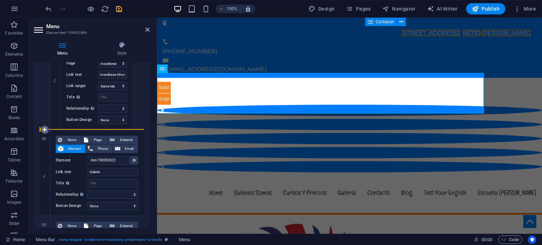
select select
type input "#ed-796993336"
type input "Contacto"
select select
type input "#ed-796993447"
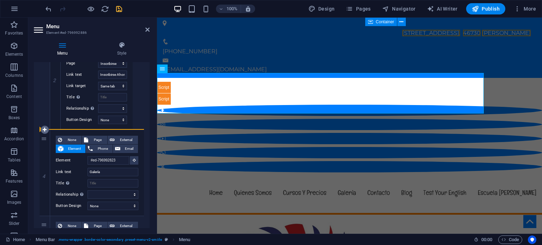
type input "Blog"
select select
type input "#ed-796993621"
type input "Test Your English"
select select
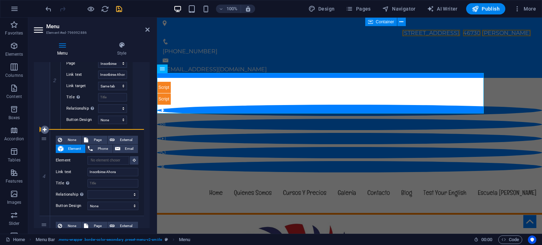
select select "1"
select select
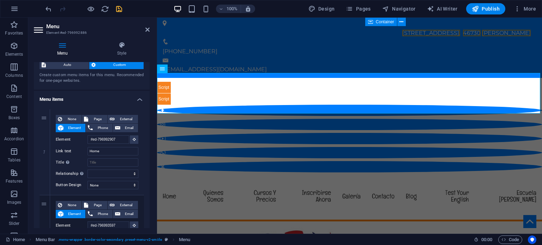
scroll to position [11, 0]
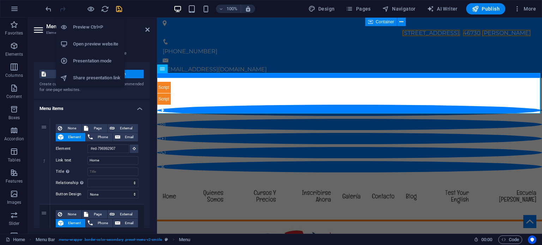
click at [86, 44] on h6 "Open preview website" at bounding box center [96, 44] width 47 height 8
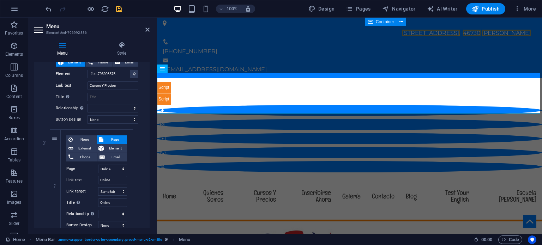
scroll to position [0, 0]
click at [121, 10] on icon "save" at bounding box center [119, 9] width 8 height 8
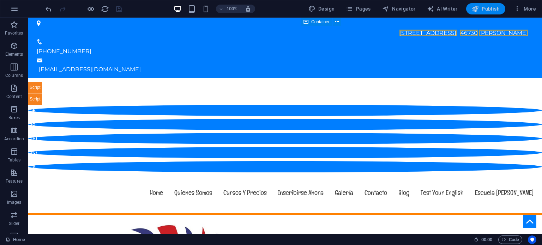
click at [485, 9] on span "Publish" at bounding box center [486, 8] width 28 height 7
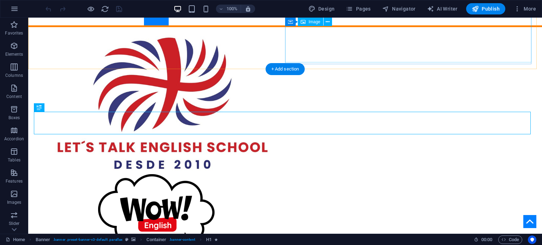
scroll to position [188, 0]
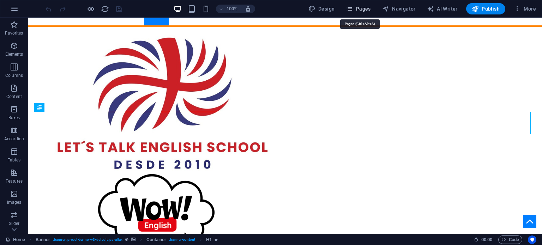
click at [358, 10] on span "Pages" at bounding box center [358, 8] width 25 height 7
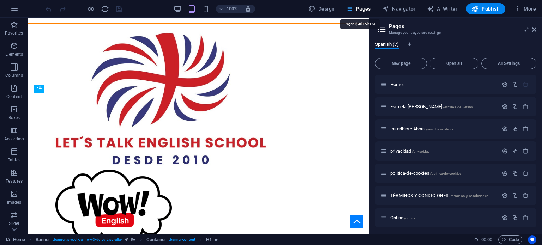
scroll to position [165, 0]
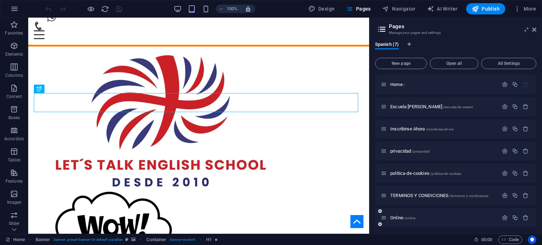
click at [403, 214] on div "Online /online" at bounding box center [439, 218] width 117 height 8
click at [410, 217] on span "/online" at bounding box center [409, 218] width 11 height 4
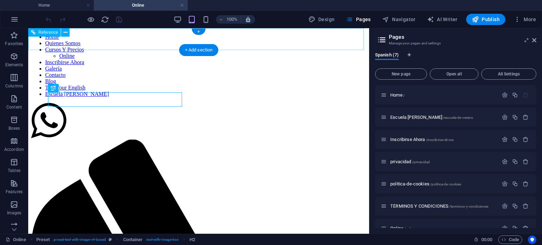
scroll to position [0, 0]
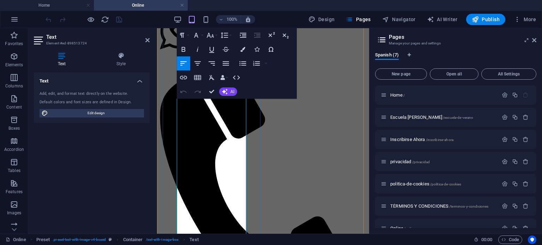
scroll to position [106, 0]
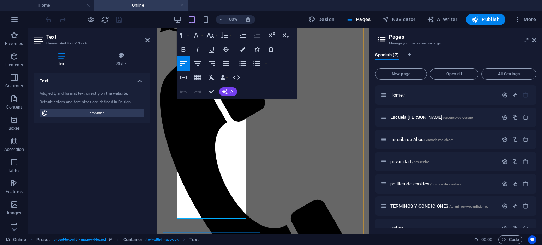
click at [182, 76] on icon "button" at bounding box center [183, 78] width 7 height 4
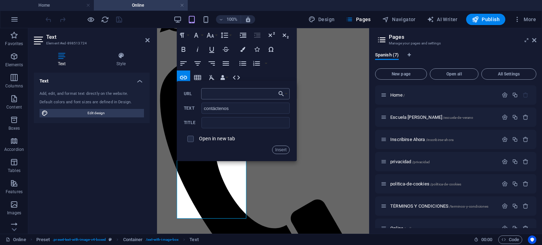
click at [260, 93] on input "URL" at bounding box center [245, 93] width 89 height 11
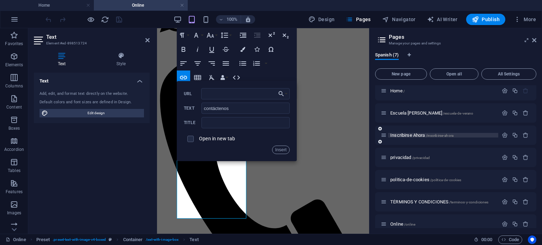
scroll to position [0, 0]
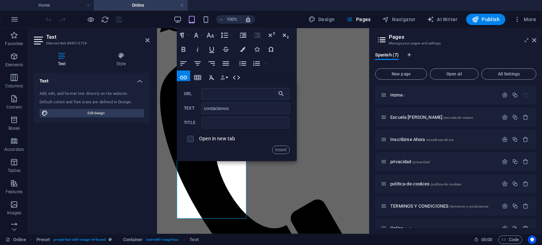
click at [223, 76] on icon "button" at bounding box center [222, 77] width 5 height 5
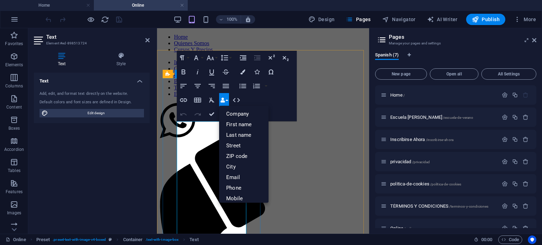
click at [285, 97] on div "Paragraph Format Normal Heading 1 Heading 2 Heading 3 Heading 4 Heading 5 Headi…" at bounding box center [237, 86] width 120 height 71
click at [224, 98] on icon "button" at bounding box center [222, 100] width 5 height 5
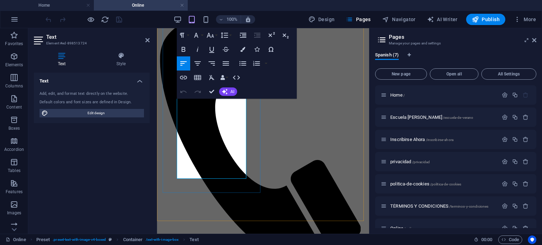
scroll to position [176, 0]
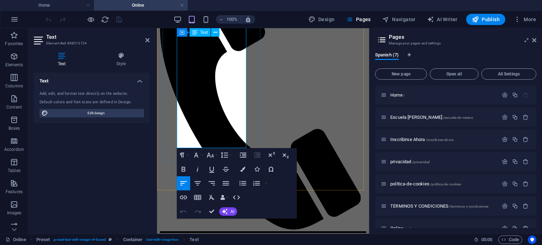
drag, startPoint x: 57, startPoint y: 113, endPoint x: 198, endPoint y: 195, distance: 163.1
click at [198, 195] on icon "button" at bounding box center [197, 197] width 8 height 8
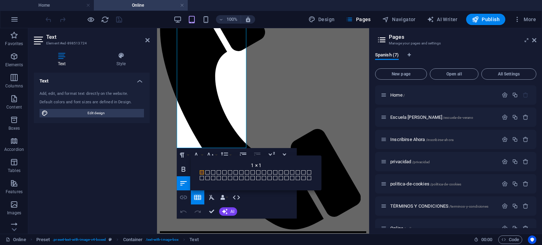
click at [181, 195] on icon "button" at bounding box center [183, 197] width 8 height 8
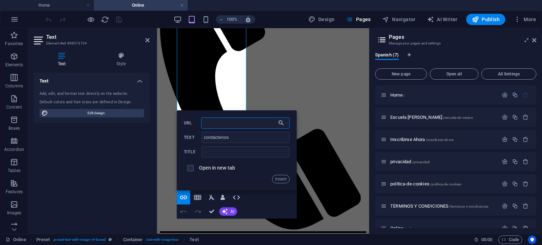
paste input "https://www.ltes.es/#ed-796993336"
type input "https://www.ltes.es/#ed-796993336"
click at [279, 181] on button "Insert" at bounding box center [281, 179] width 18 height 8
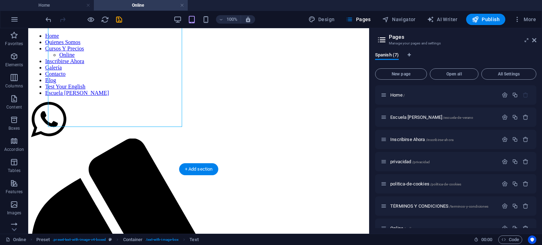
scroll to position [0, 0]
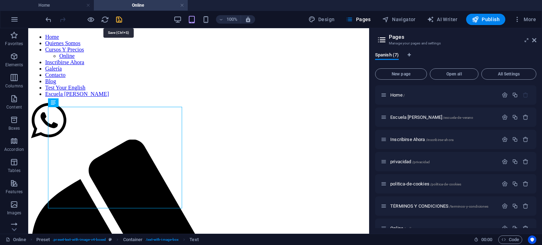
click at [117, 18] on icon "save" at bounding box center [119, 20] width 8 height 8
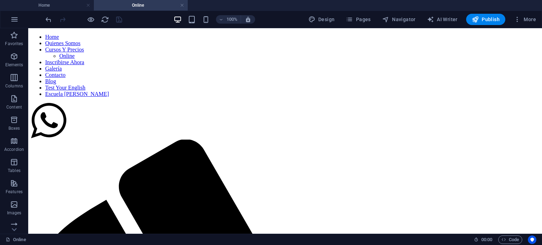
click at [184, 3] on h4 "Online" at bounding box center [141, 5] width 94 height 8
click at [181, 5] on link at bounding box center [182, 5] width 4 height 7
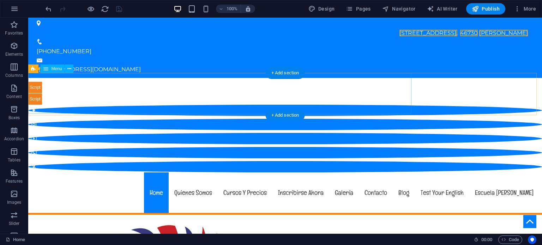
click at [132, 173] on nav "Home Quienes Somos Cursos Y Precios Online Inscribirse Ahora Galería Contacto B…" at bounding box center [285, 193] width 508 height 41
select select "6"
select select
select select "2"
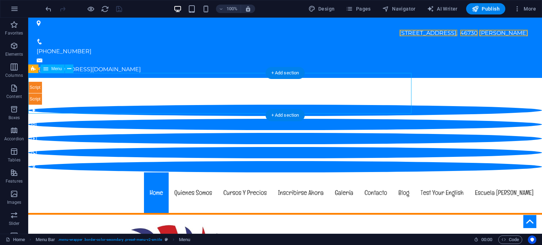
select select
select select "1"
select select
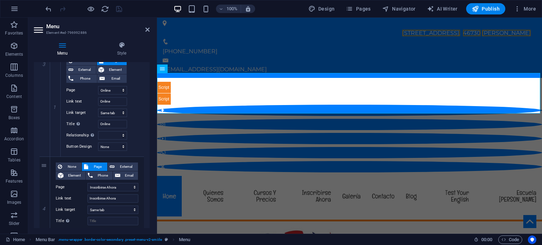
scroll to position [353, 0]
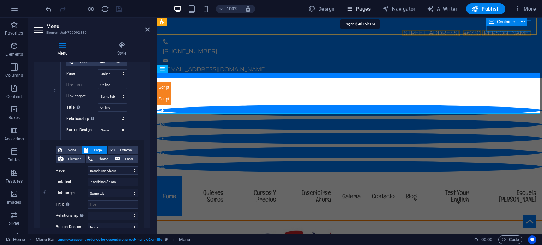
click at [361, 10] on span "Pages" at bounding box center [358, 8] width 25 height 7
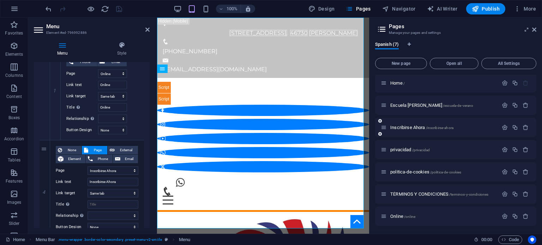
scroll to position [2, 0]
click at [421, 216] on p "Online /online" at bounding box center [443, 216] width 106 height 5
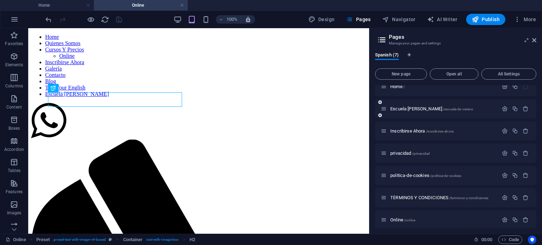
scroll to position [12, 0]
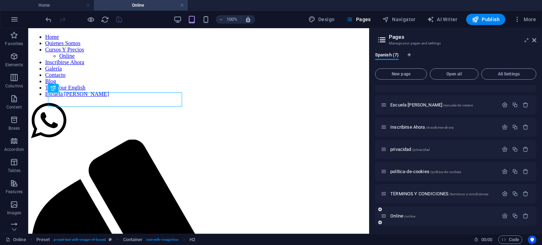
click at [504, 213] on div at bounding box center [515, 216] width 31 height 8
click at [502, 216] on icon "button" at bounding box center [505, 216] width 6 height 6
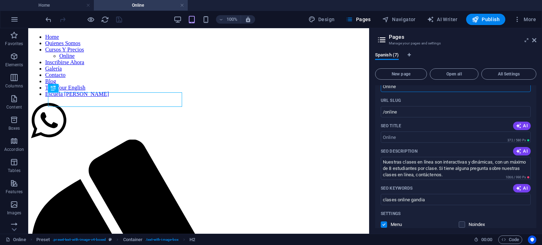
scroll to position [133, 0]
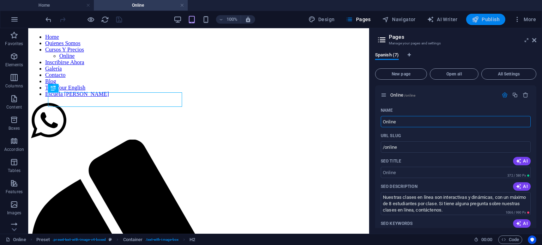
click at [486, 18] on span "Publish" at bounding box center [486, 19] width 28 height 7
